Goal: Check status

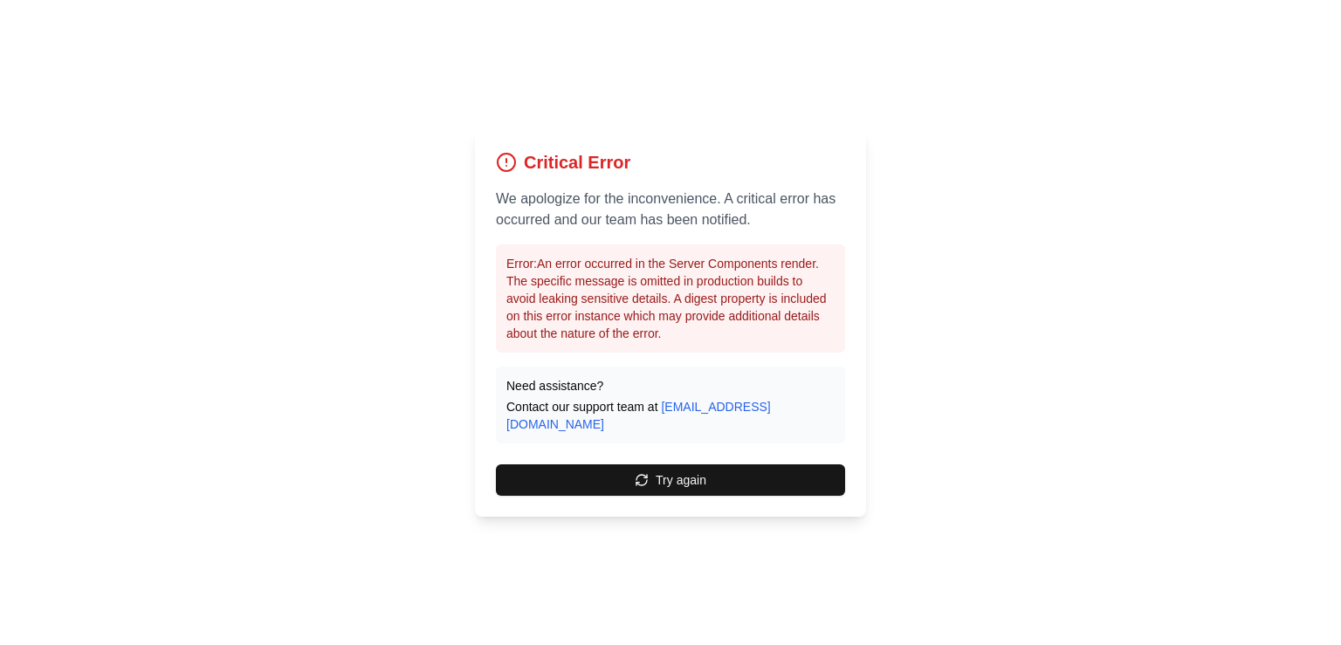
click at [664, 471] on button "Try again" at bounding box center [670, 479] width 349 height 31
